Goal: Task Accomplishment & Management: Complete application form

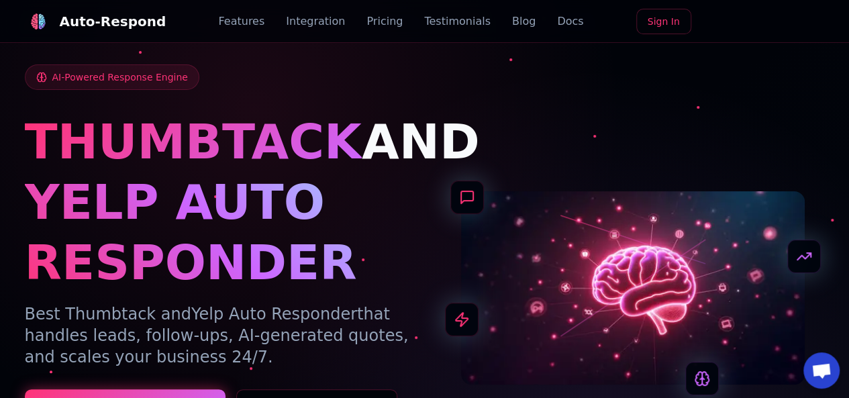
click at [670, 28] on link "Sign In" at bounding box center [663, 22] width 55 height 26
click at [349, 191] on div "THUMBTACK AND YELP AUTO RESPONDER" at bounding box center [217, 201] width 384 height 181
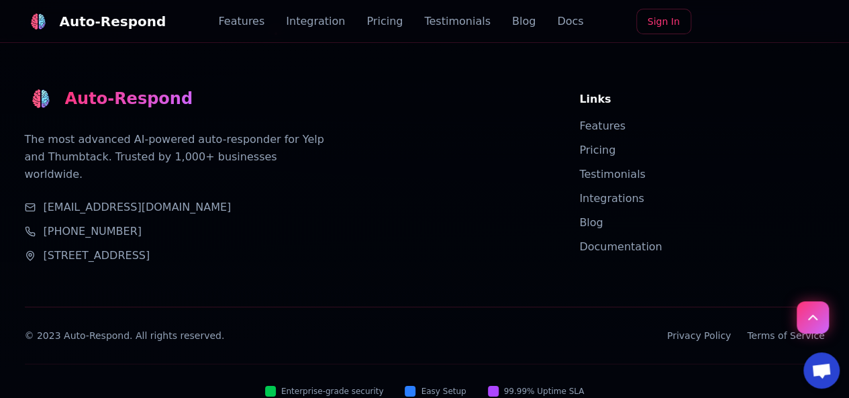
scroll to position [5003, 0]
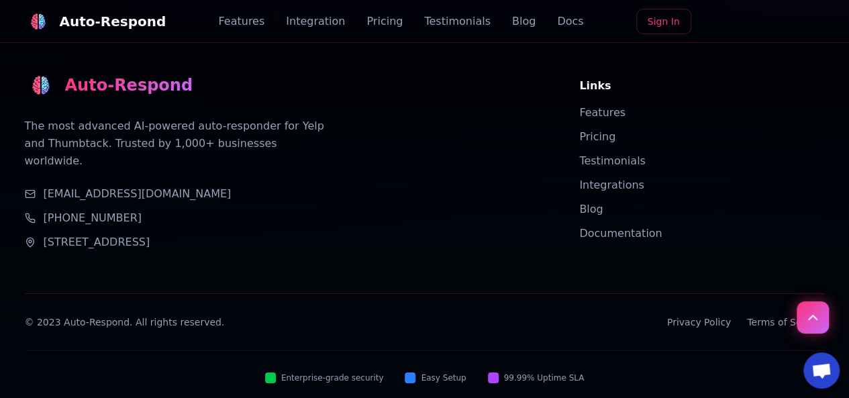
click at [762, 315] on link "Terms of Service" at bounding box center [785, 321] width 77 height 13
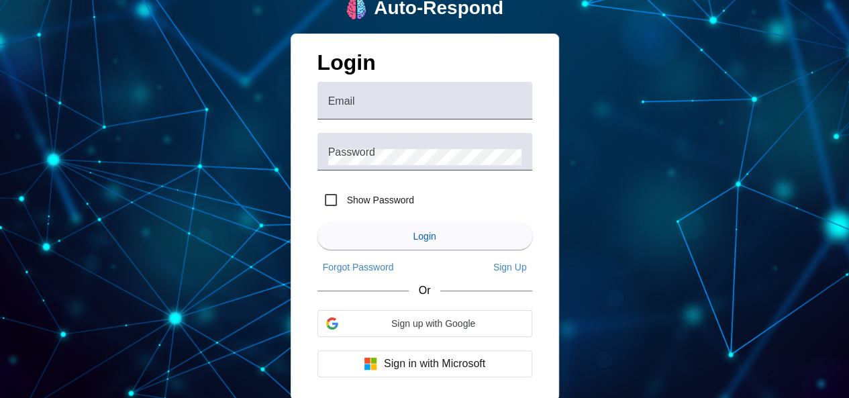
click at [697, 332] on div "Auto-Respond Login Email Password Show Password Login Forgot Password Sign Up O…" at bounding box center [424, 199] width 849 height 398
click at [519, 266] on span "Sign Up" at bounding box center [510, 267] width 34 height 11
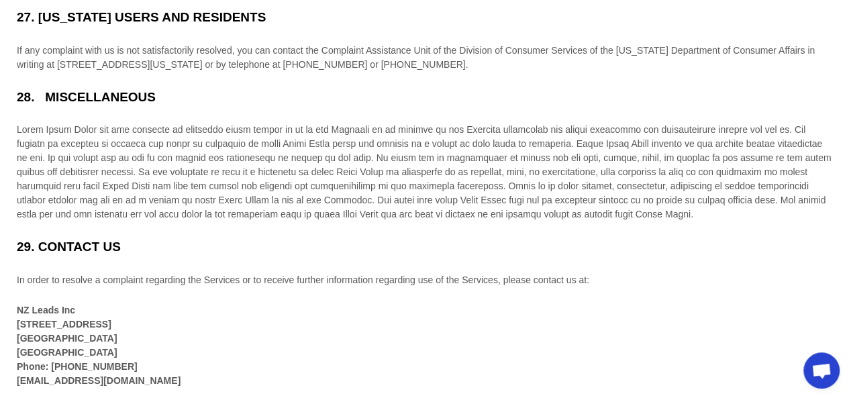
scroll to position [11, 0]
